Goal: Transaction & Acquisition: Purchase product/service

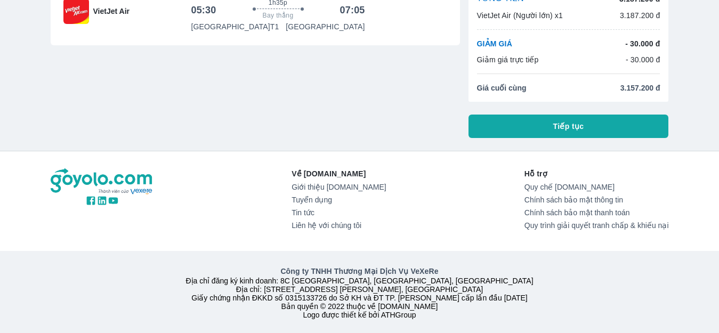
scroll to position [123, 0]
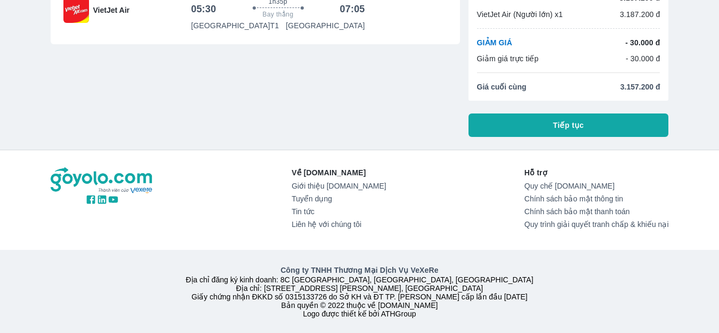
click at [589, 116] on button "Tiếp tục" at bounding box center [568, 124] width 200 height 23
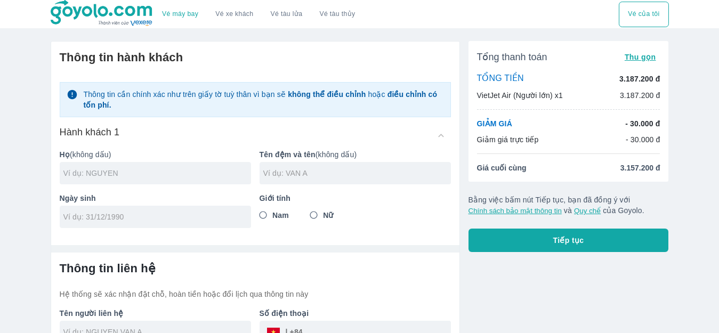
click at [134, 174] on input "text" at bounding box center [157, 173] width 188 height 11
type input "NGUYEN"
click at [310, 170] on input "text" at bounding box center [357, 173] width 188 height 11
type input "[PERSON_NAME]"
click at [104, 220] on input "tel" at bounding box center [151, 216] width 177 height 11
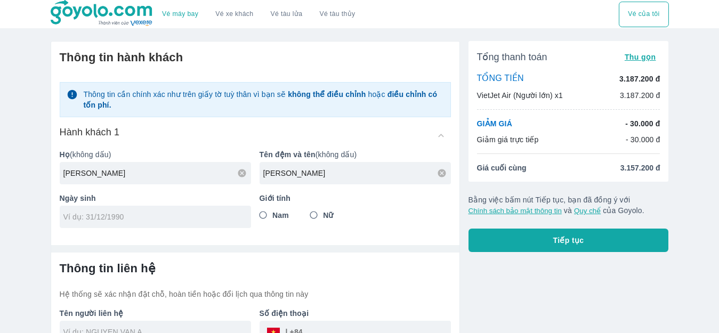
type input "[DATE]"
click at [318, 216] on input "Nữ" at bounding box center [313, 215] width 19 height 19
radio input "true"
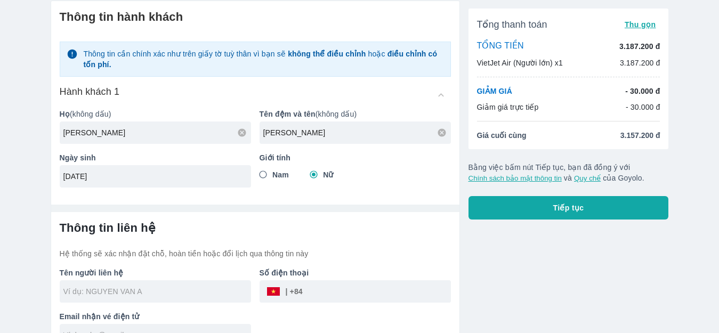
scroll to position [63, 0]
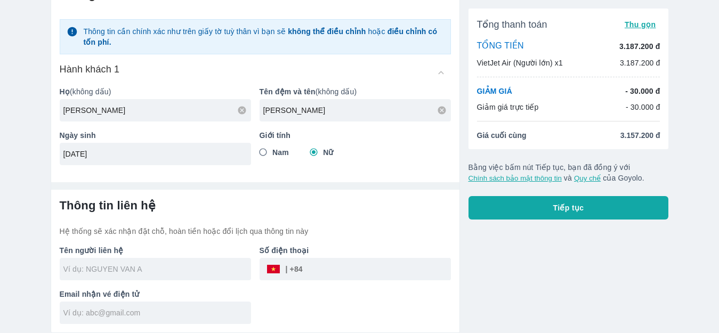
click at [109, 269] on input "text" at bounding box center [157, 269] width 188 height 11
type input "NGUYEN THI HUONG"
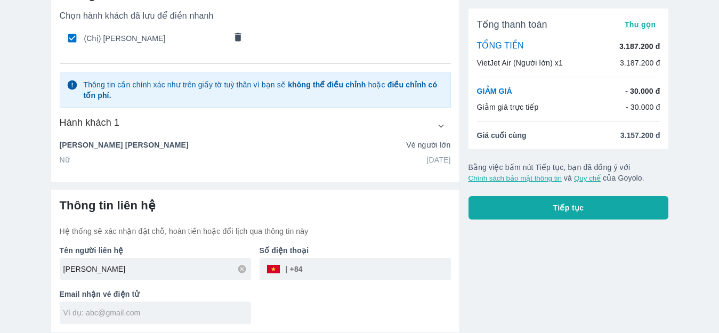
click at [319, 270] on input "tel" at bounding box center [377, 269] width 148 height 26
type input "964365784"
click at [120, 317] on input "text" at bounding box center [157, 312] width 188 height 11
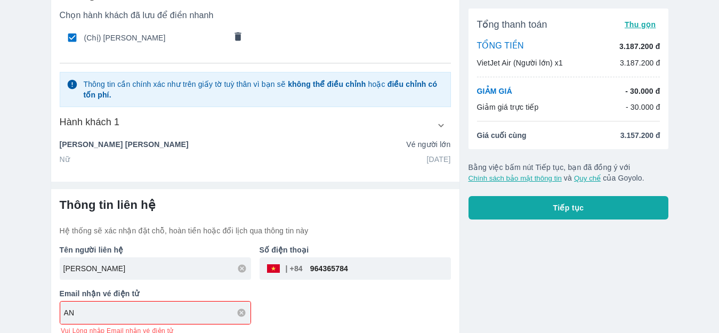
type input "A"
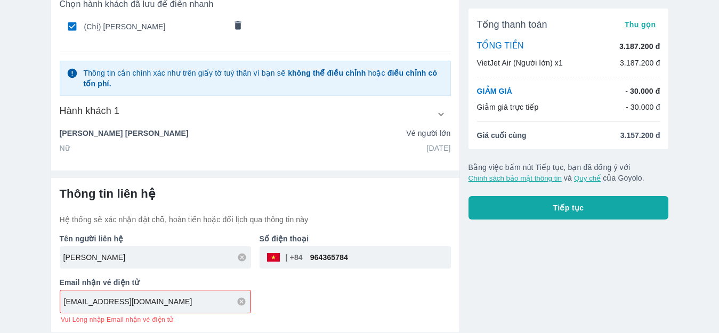
type input "anmielittle@gmail.com"
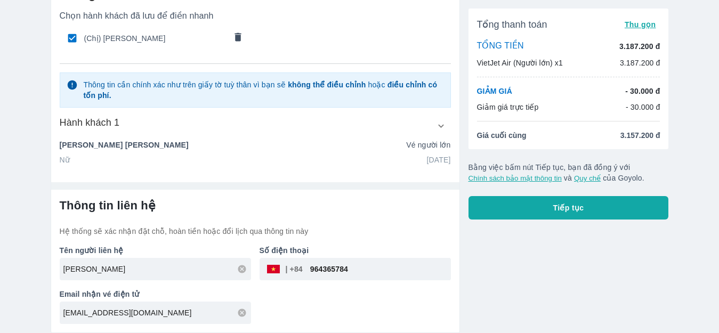
click at [306, 294] on div "Tên người liên hệ NGUYEN THI HUONG Số điện thoại ​ 964365784 Email nhận vé điện…" at bounding box center [251, 280] width 400 height 87
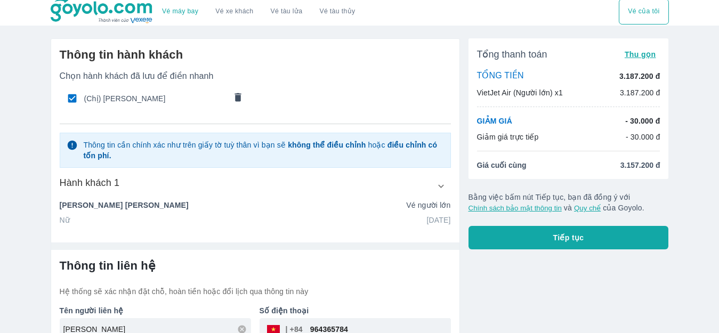
scroll to position [0, 0]
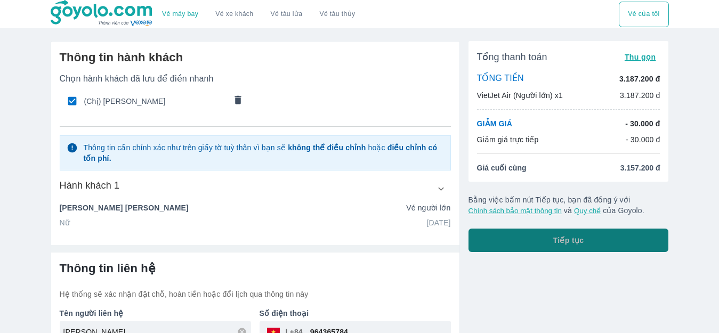
click at [570, 231] on button "Tiếp tục" at bounding box center [568, 240] width 200 height 23
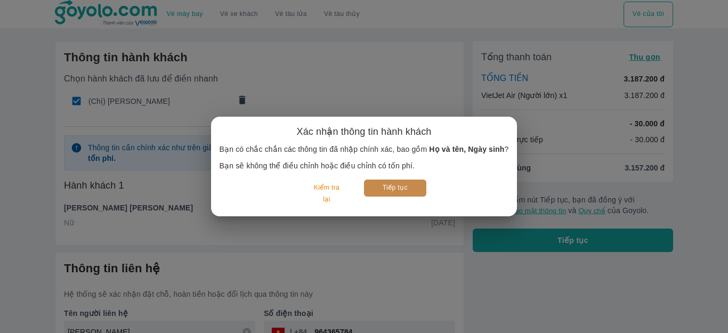
click at [395, 188] on button "Tiếp tục" at bounding box center [395, 188] width 62 height 17
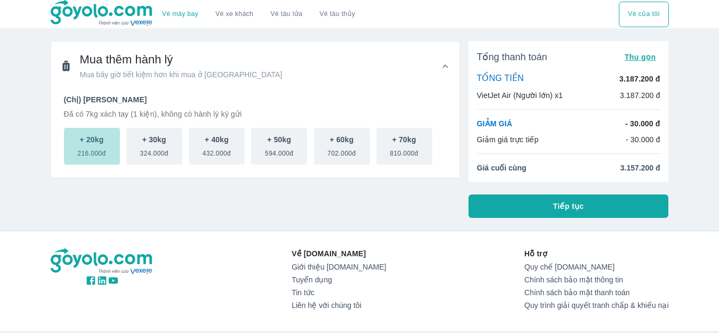
click at [93, 147] on span "216.000đ" at bounding box center [91, 151] width 28 height 13
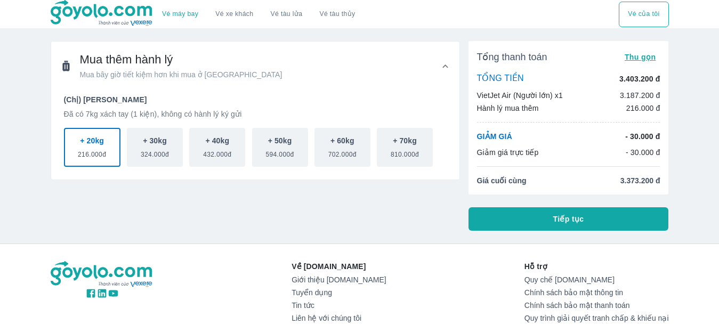
type button "0"
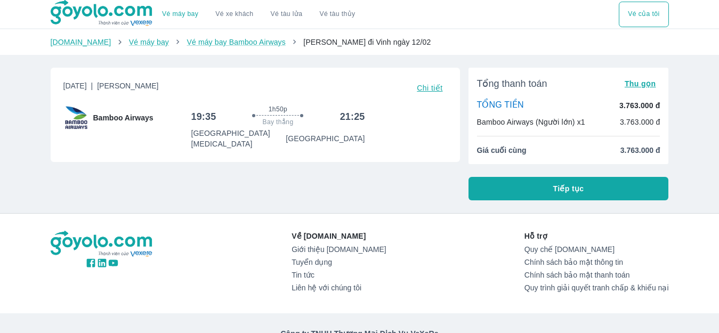
click at [377, 180] on div "[DATE] | Phổ Thông Chi tiết Bamboo Airways 19:35 1h50p Bay thẳng 21:25 [GEOGRAP…" at bounding box center [251, 129] width 418 height 141
drag, startPoint x: 67, startPoint y: 85, endPoint x: 173, endPoint y: 88, distance: 106.6
click at [159, 88] on span "[DATE] | Phổ Thông" at bounding box center [110, 87] width 95 height 15
click at [166, 136] on div "Bamboo Airways 19:35 1h50p Bay thẳng 21:25 [GEOGRAPHIC_DATA][MEDICAL_DATA]" at bounding box center [255, 127] width 384 height 44
drag, startPoint x: 63, startPoint y: 83, endPoint x: 137, endPoint y: 84, distance: 74.1
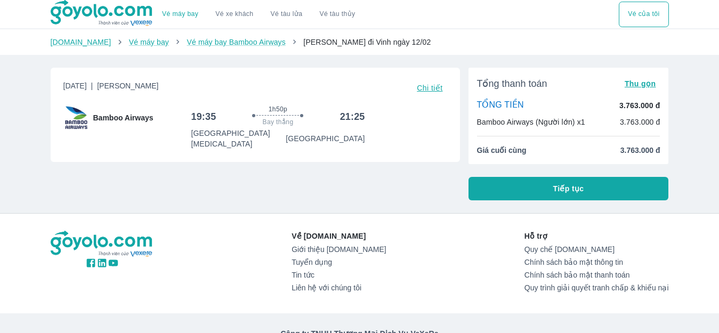
click at [137, 84] on span "Thứ 5, 12 Thg 02 2026 | Phổ Thông" at bounding box center [110, 87] width 95 height 15
copy span "[DATE]"
click at [535, 188] on button "Tiếp tục" at bounding box center [568, 188] width 200 height 23
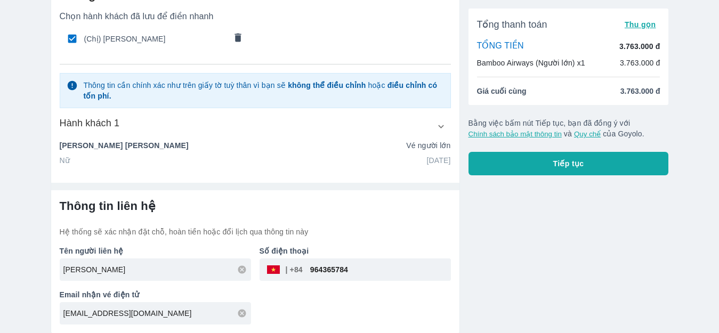
scroll to position [63, 0]
click at [405, 213] on div "Thông tin liên hệ Hệ thống sẽ xác nhận đặt chỗ, hoàn tiền hoặc đổi lịch qua thô…" at bounding box center [255, 217] width 391 height 38
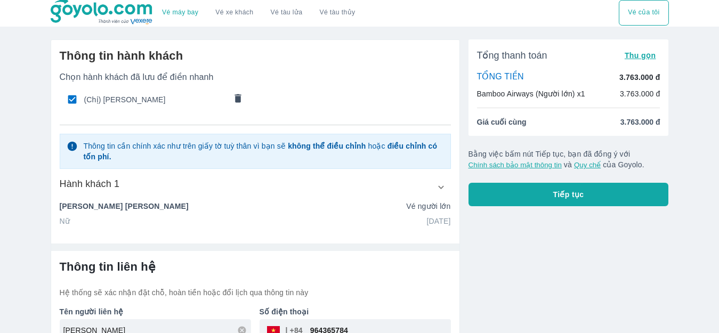
scroll to position [0, 0]
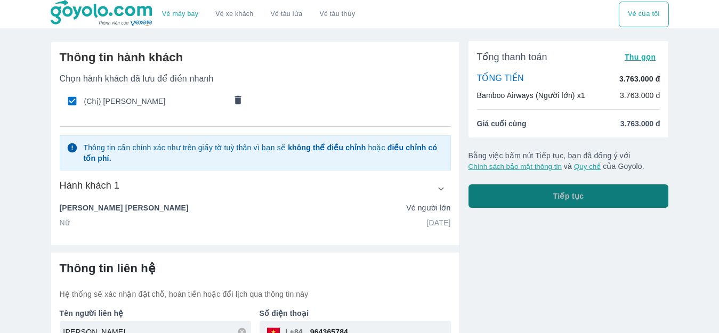
click at [516, 195] on button "Tiếp tục" at bounding box center [568, 195] width 200 height 23
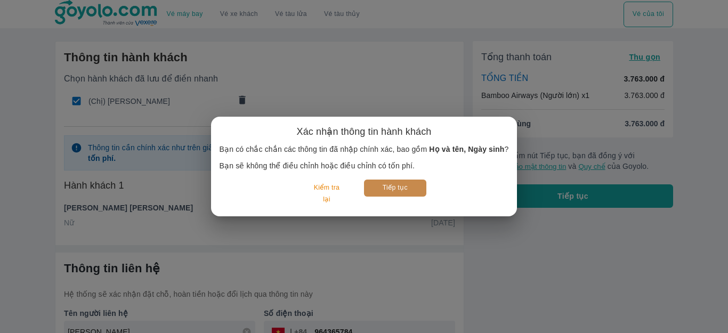
click at [396, 188] on button "Tiếp tục" at bounding box center [395, 188] width 62 height 17
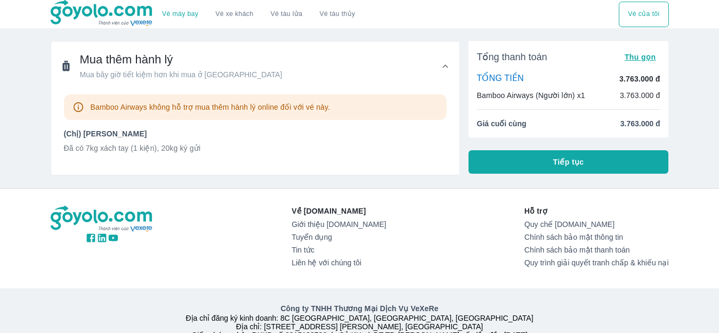
scroll to position [53, 0]
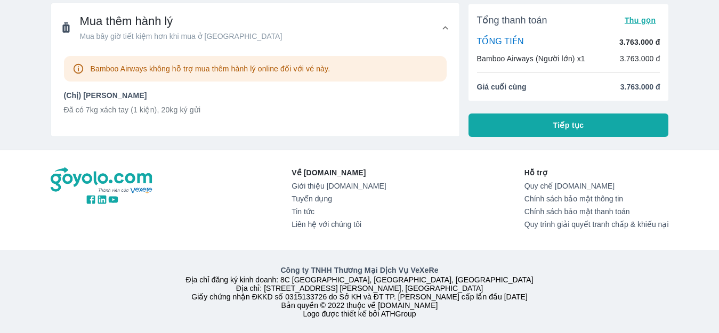
click at [557, 120] on span "Tiếp tục" at bounding box center [568, 125] width 31 height 11
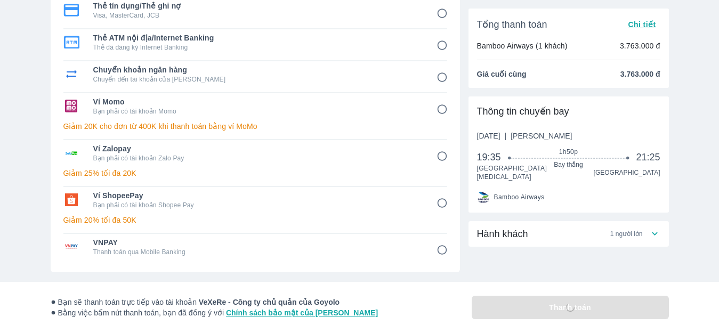
scroll to position [107, 0]
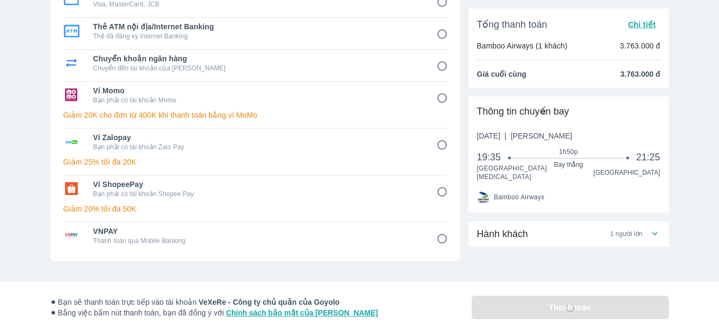
drag, startPoint x: 477, startPoint y: 135, endPoint x: 553, endPoint y: 131, distance: 76.3
click at [553, 131] on span "Thứ 5, 12 Thg 02 2026 | Phổ Thông" at bounding box center [524, 136] width 95 height 11
copy span "Thứ 5, 12 Thg 02 2026"
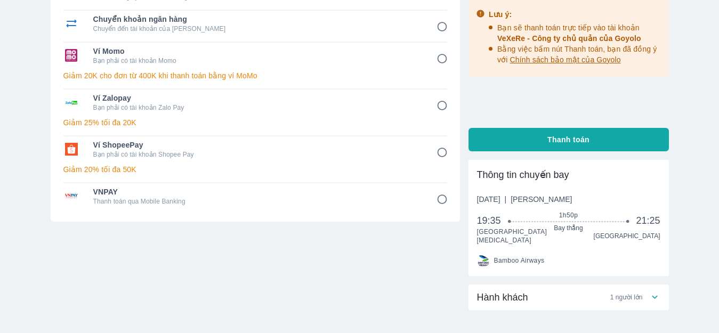
scroll to position [53, 0]
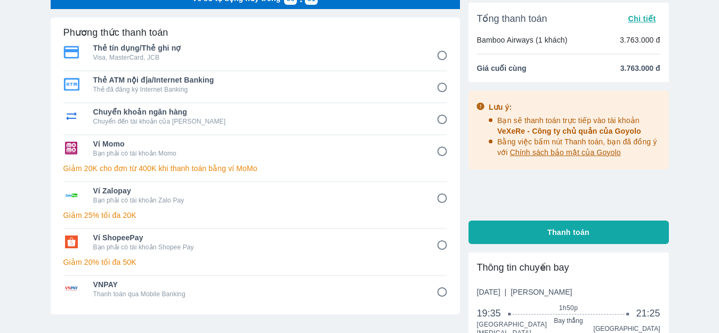
click at [441, 119] on input "3" at bounding box center [442, 119] width 21 height 21
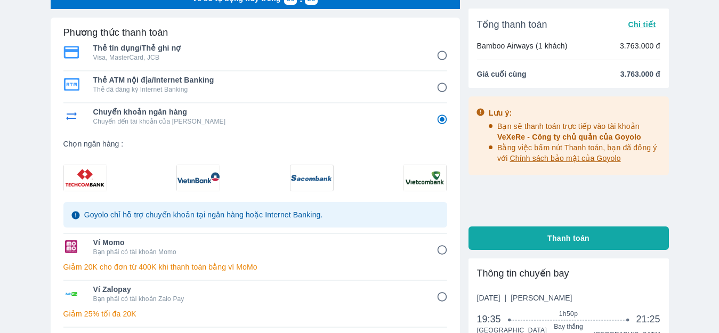
click at [425, 178] on img at bounding box center [424, 178] width 43 height 26
radio input "true"
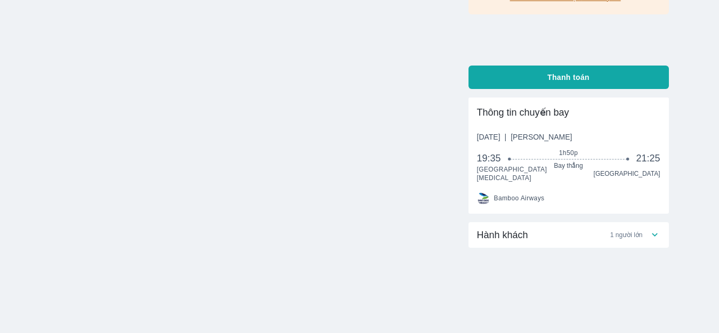
scroll to position [194, 0]
click at [656, 231] on icon at bounding box center [654, 234] width 11 height 11
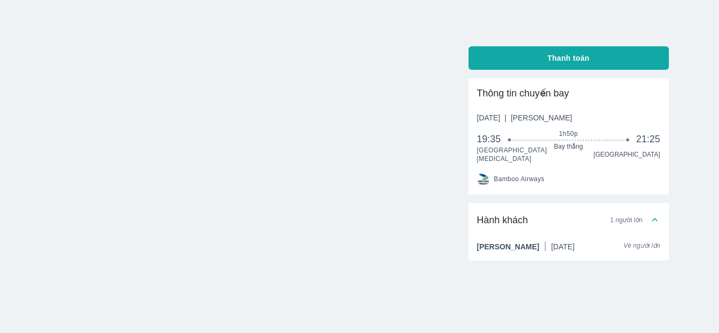
scroll to position [213, 0]
click at [322, 164] on div "Vé sẽ tự động hủy trong 57 : 39 Phương thức thanh toán Thay đổi Chuyển khoản ng…" at bounding box center [255, 86] width 409 height 517
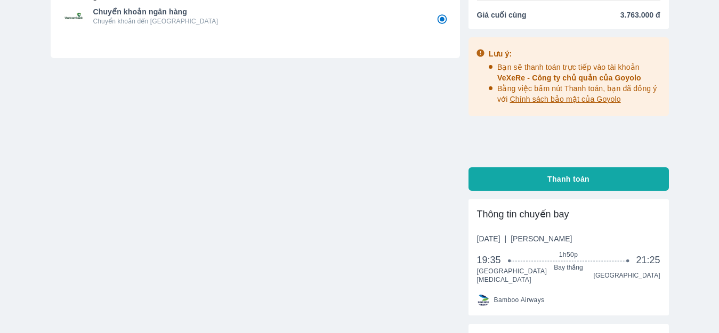
scroll to position [0, 0]
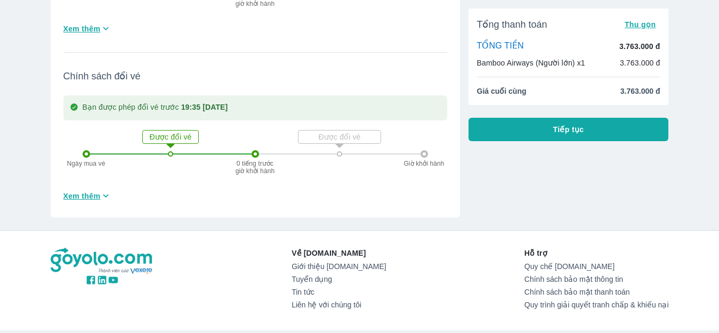
scroll to position [479, 0]
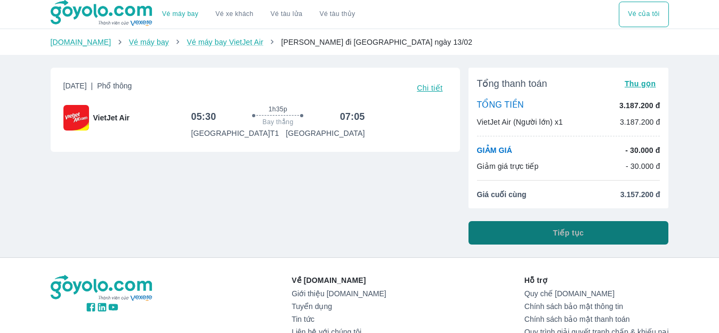
click at [584, 232] on button "Tiếp tục" at bounding box center [568, 232] width 200 height 23
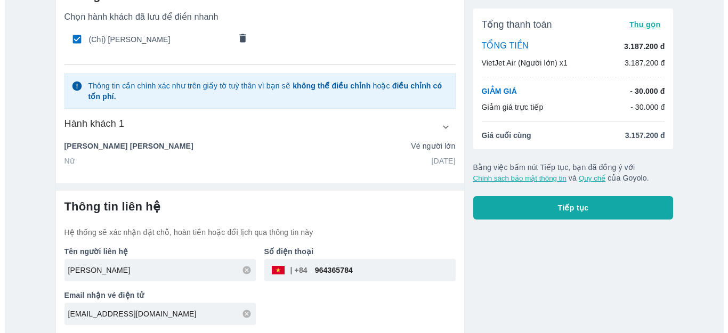
scroll to position [63, 0]
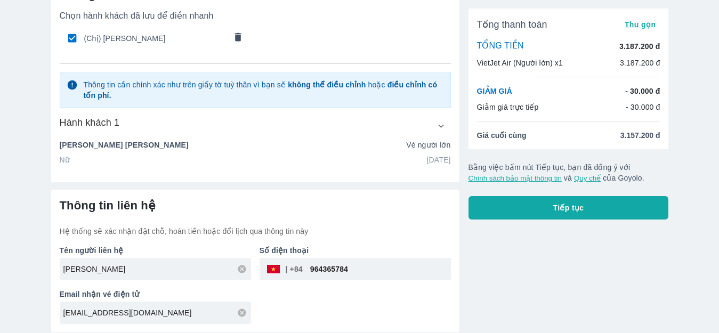
click at [555, 208] on span "Tiếp tục" at bounding box center [568, 207] width 31 height 11
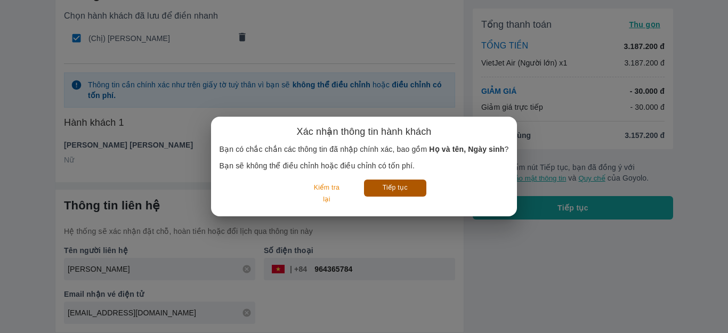
click at [410, 193] on button "Tiếp tục" at bounding box center [395, 188] width 62 height 17
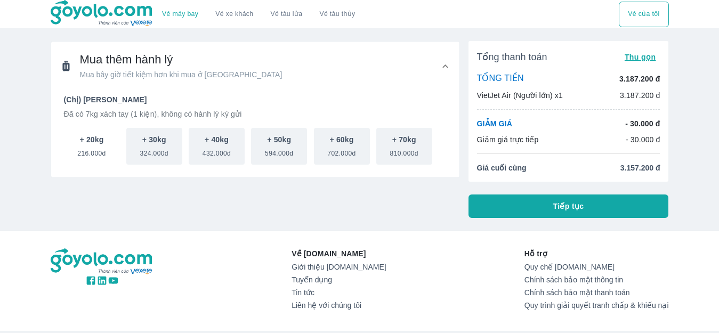
click at [94, 154] on span "216.000đ" at bounding box center [91, 151] width 28 height 13
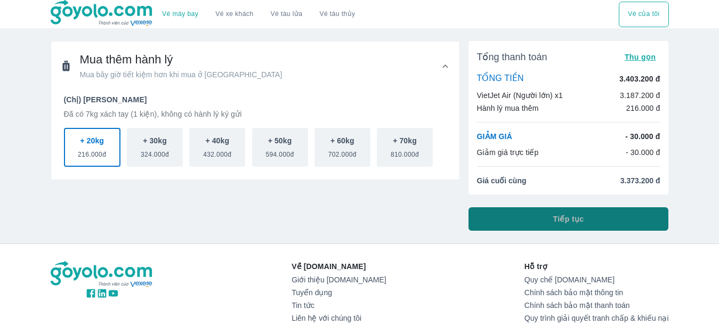
click at [537, 219] on button "Tiếp tục" at bounding box center [568, 218] width 200 height 23
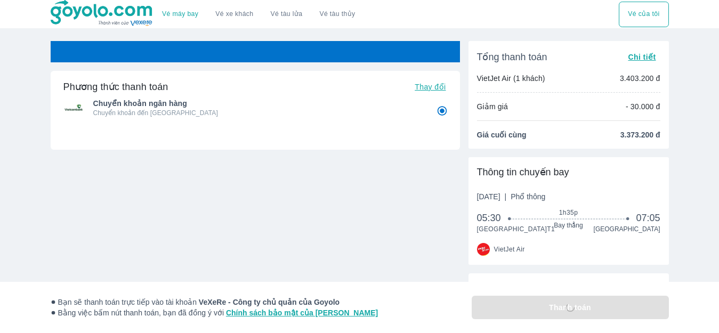
radio input "false"
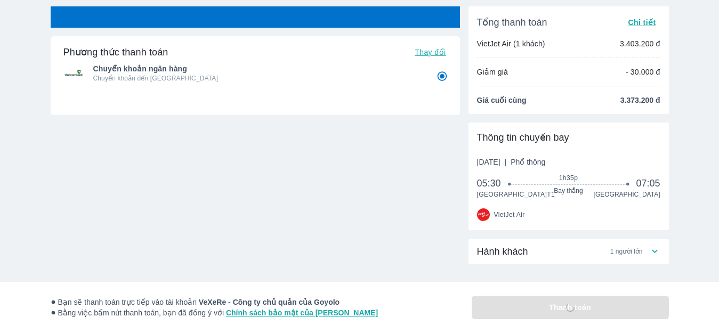
scroll to position [53, 0]
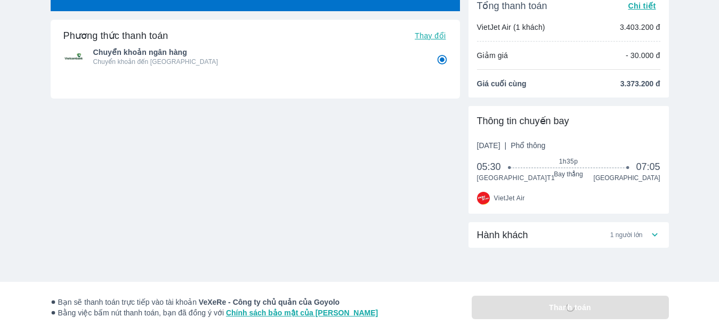
click at [518, 241] on span "Hành khách" at bounding box center [502, 235] width 51 height 13
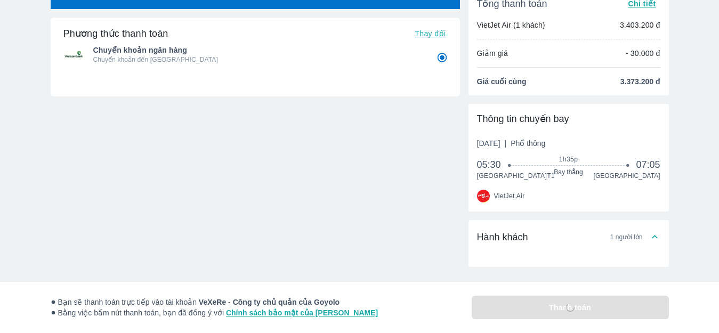
scroll to position [82, 0]
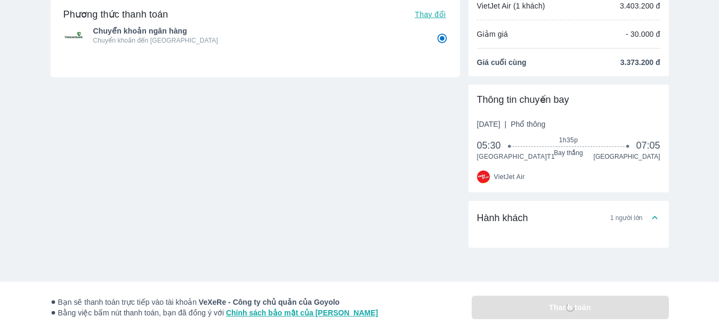
click at [647, 215] on div "Hành khách 1 người lớn" at bounding box center [563, 217] width 172 height 13
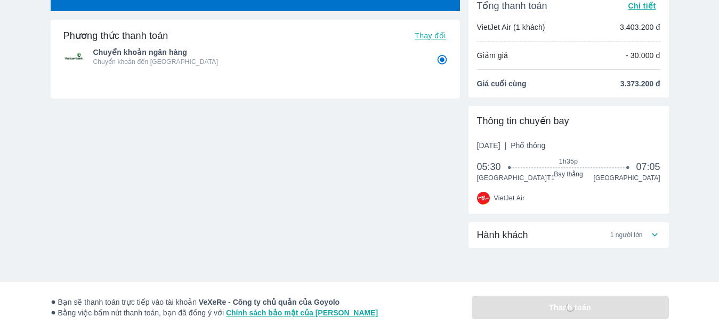
scroll to position [60, 0]
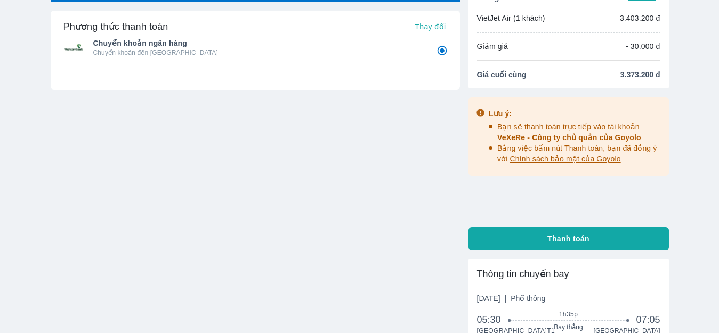
click at [641, 237] on div "Tổng thanh toán Chi tiết VietJet Air (1 khách) 3.403.200 đ Giảm giá - 30.000 đ …" at bounding box center [568, 116] width 200 height 270
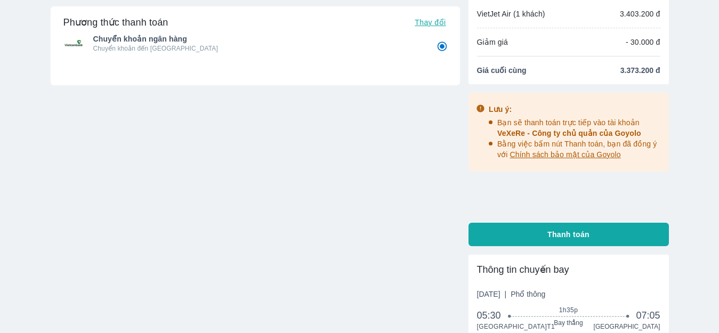
scroll to position [213, 0]
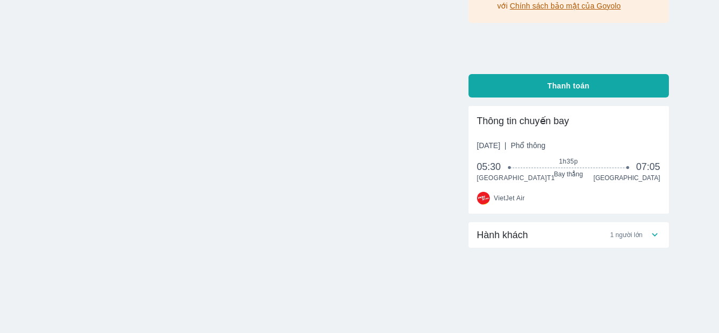
click at [629, 239] on span "1 người lớn" at bounding box center [626, 235] width 32 height 9
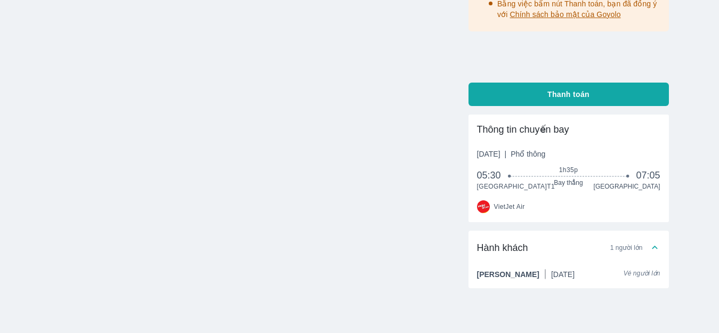
scroll to position [148, 0]
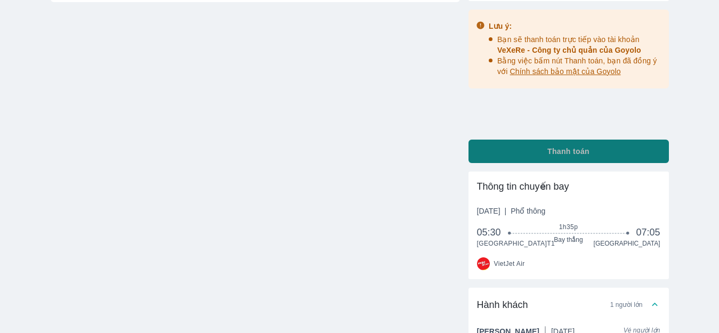
drag, startPoint x: 568, startPoint y: 157, endPoint x: 563, endPoint y: 152, distance: 6.4
click at [568, 156] on span "Thanh toán" at bounding box center [568, 151] width 42 height 11
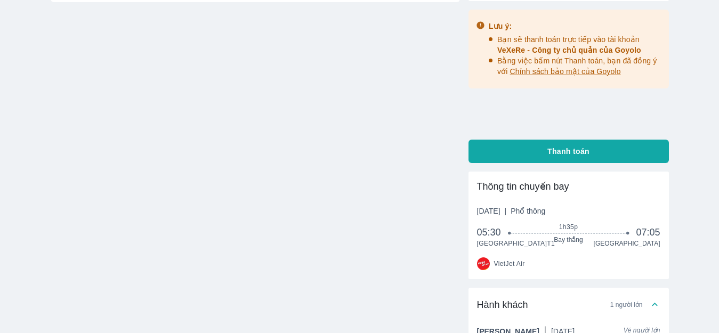
radio input "false"
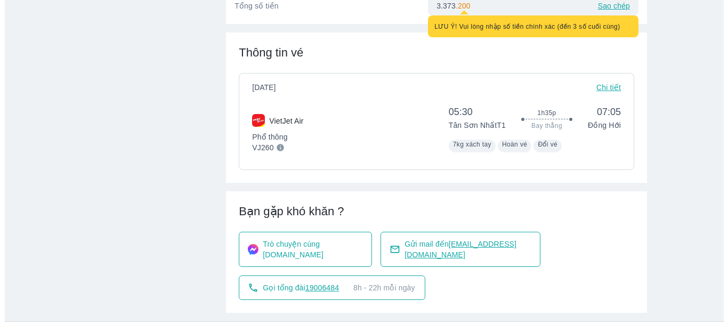
scroll to position [426, 0]
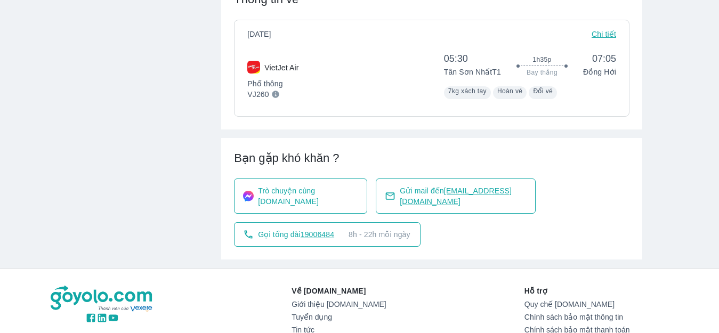
click at [611, 38] on div "[DATE] Chi tiết VietJet Air Phổ thông VJ260 05:30 Tân Sơn Nhất T1 1h35p Bay thẳ…" at bounding box center [431, 68] width 395 height 97
click at [611, 39] on p "Chi tiết" at bounding box center [603, 34] width 25 height 11
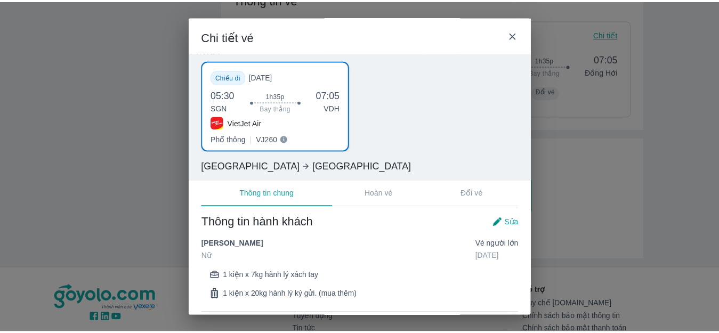
scroll to position [0, 0]
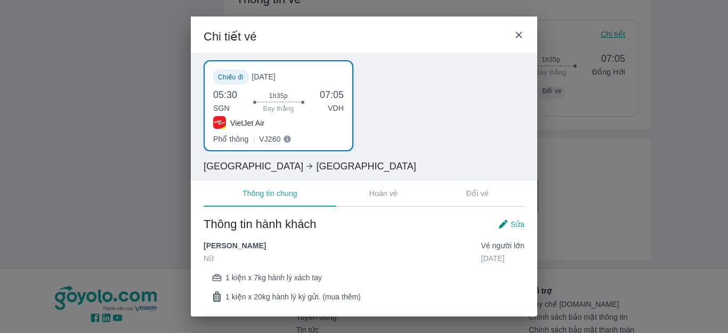
click at [510, 219] on span "Sửa" at bounding box center [517, 224] width 14 height 11
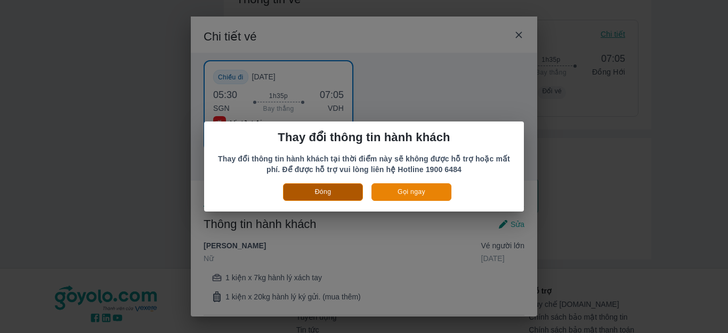
click at [333, 193] on button "Đóng" at bounding box center [323, 192] width 80 height 18
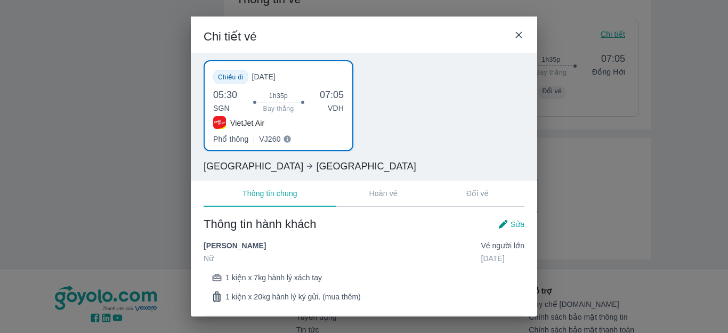
click at [517, 35] on icon at bounding box center [518, 34] width 11 height 11
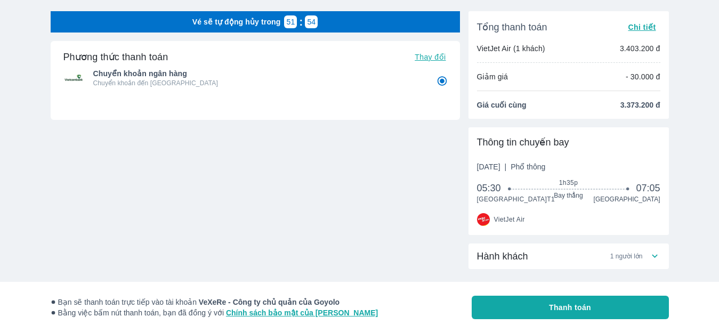
scroll to position [60, 0]
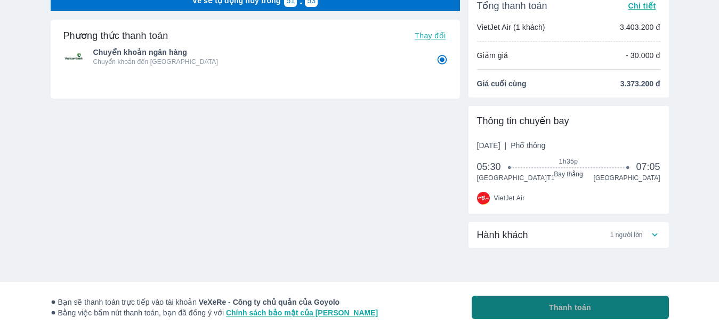
click at [556, 306] on span "Thanh toán" at bounding box center [570, 307] width 42 height 11
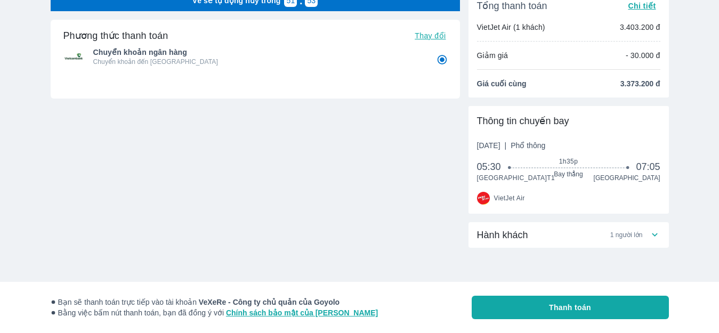
radio input "false"
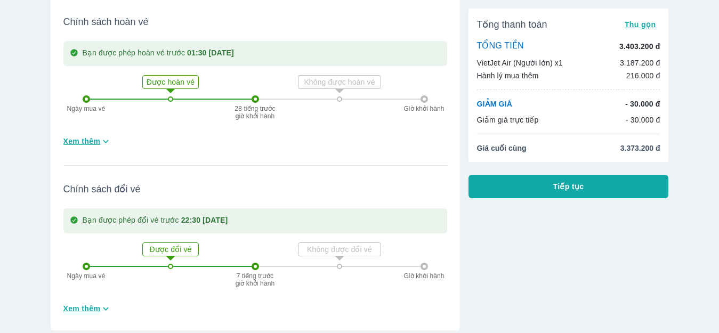
scroll to position [297, 0]
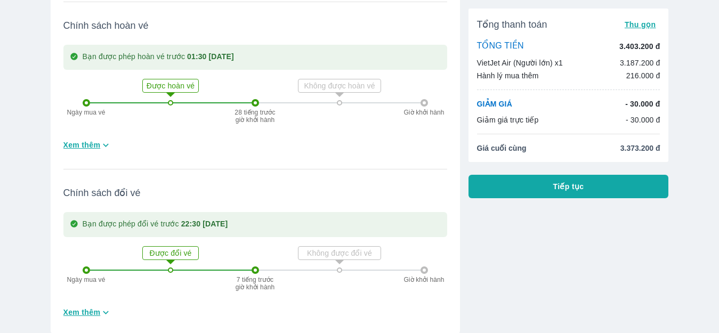
click at [522, 185] on button "Tiếp tục" at bounding box center [568, 186] width 200 height 23
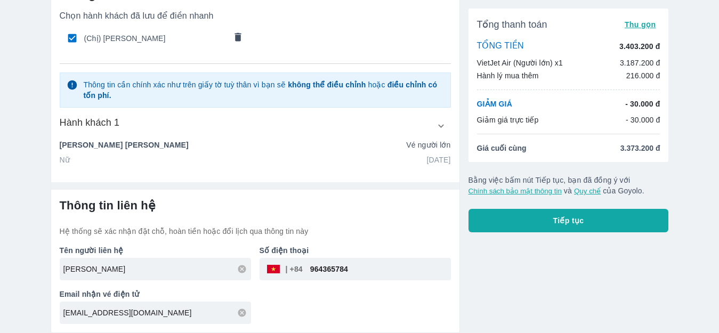
scroll to position [63, 0]
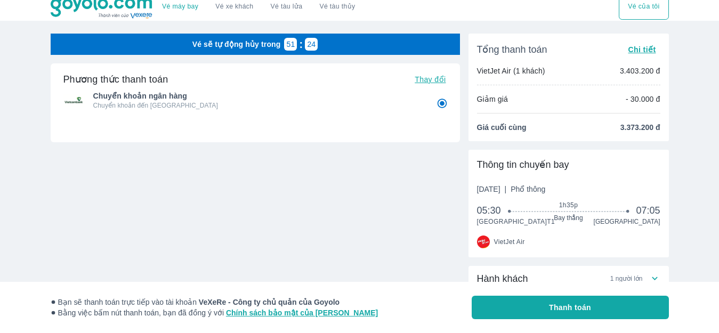
scroll to position [7, 0]
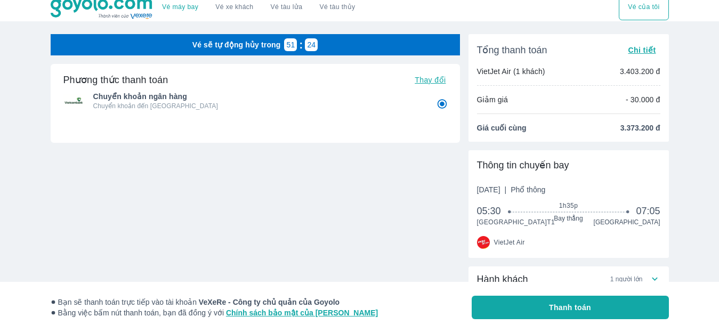
click at [437, 79] on span "Thay đổi" at bounding box center [429, 80] width 31 height 9
radio input "false"
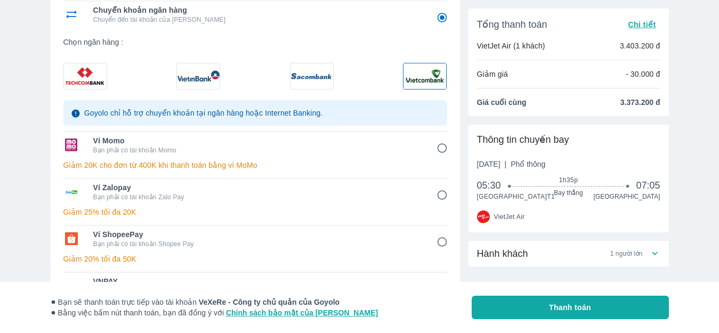
scroll to position [167, 0]
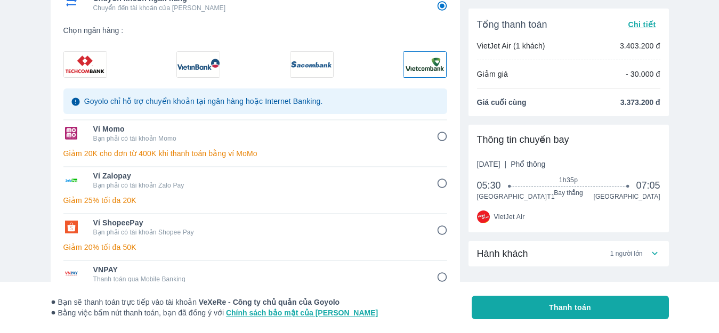
click at [441, 183] on input "5" at bounding box center [442, 183] width 21 height 21
radio input "false"
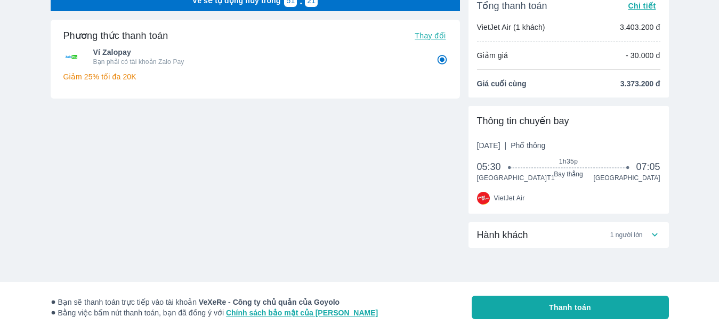
scroll to position [60, 0]
click at [554, 307] on span "Thanh toán" at bounding box center [570, 307] width 42 height 11
radio input "true"
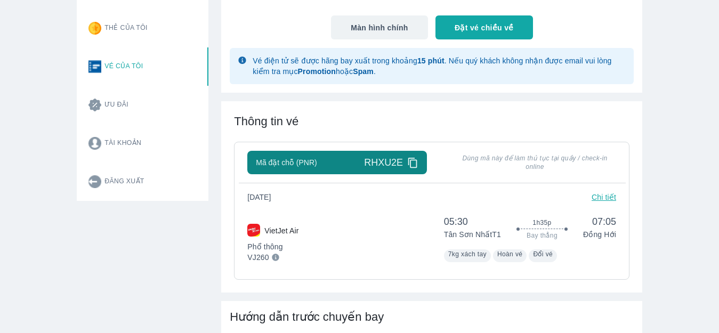
scroll to position [213, 0]
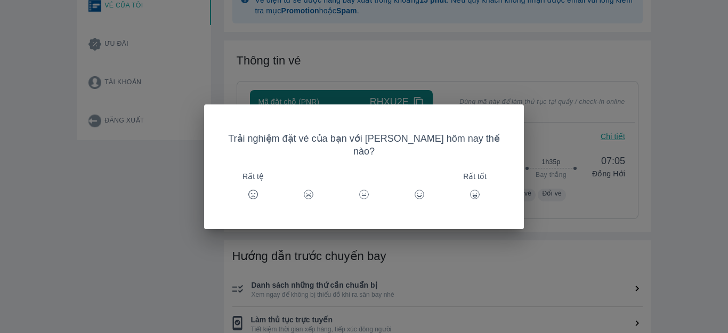
click at [495, 233] on div "Trải nghiệm đặt vé của bạn với [PERSON_NAME] hôm nay thế nào? Rất tệ Rất tốt" at bounding box center [364, 166] width 728 height 333
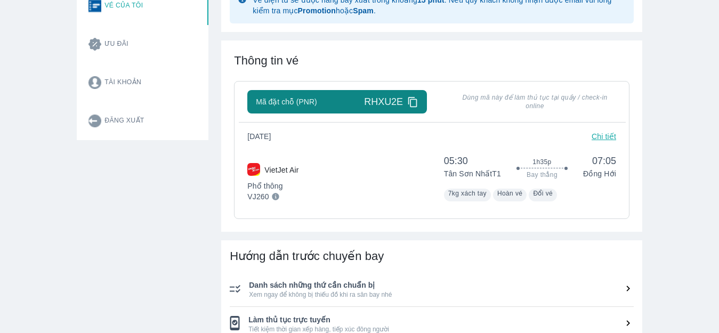
click at [411, 101] on icon at bounding box center [412, 102] width 9 height 10
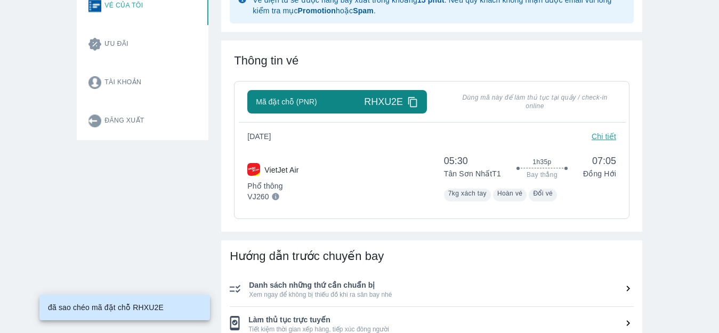
click at [413, 101] on icon at bounding box center [412, 101] width 11 height 11
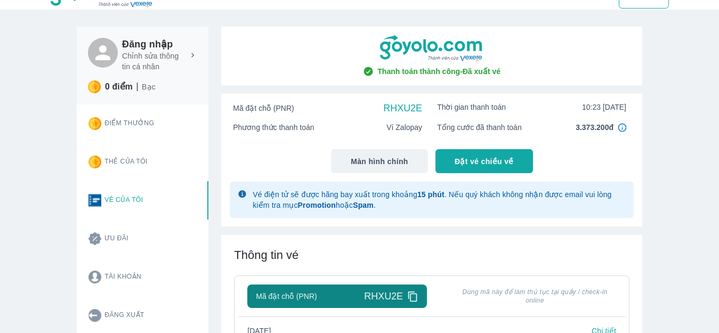
scroll to position [0, 0]
